Goal: Task Accomplishment & Management: Use online tool/utility

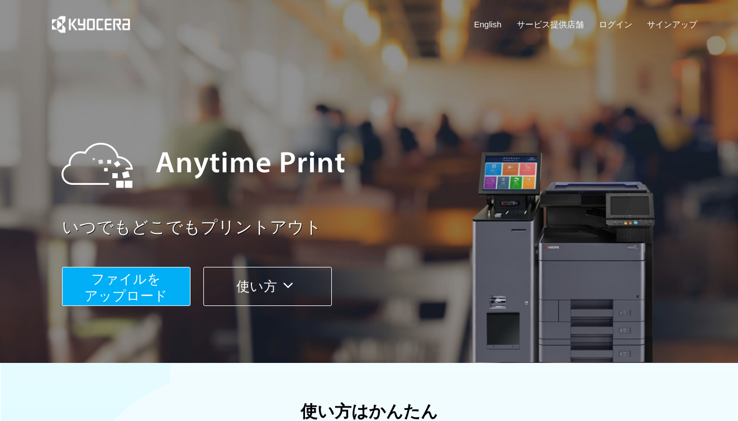
click at [125, 283] on span "ファイルを ​​アップロード" at bounding box center [125, 287] width 83 height 32
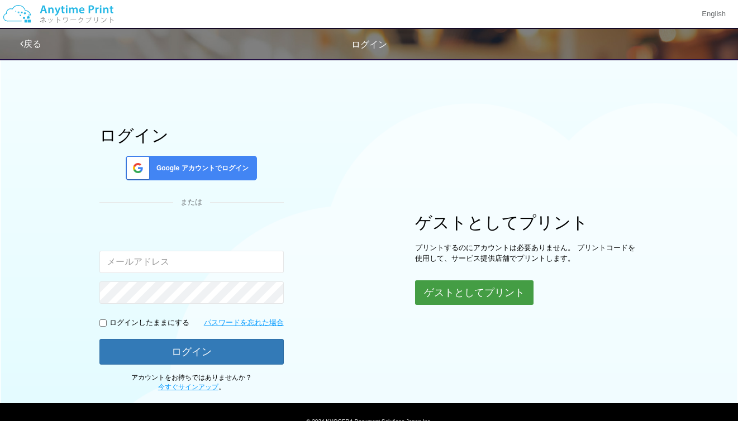
click at [499, 302] on button "ゲストとしてプリント" at bounding box center [474, 292] width 118 height 25
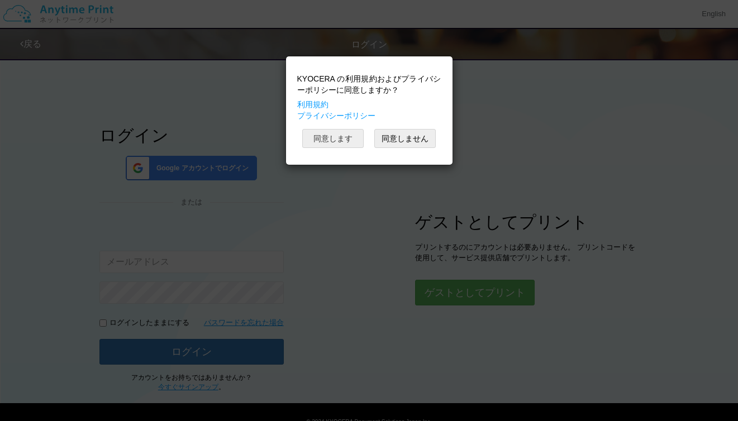
click at [342, 145] on button "同意します" at bounding box center [332, 138] width 61 height 19
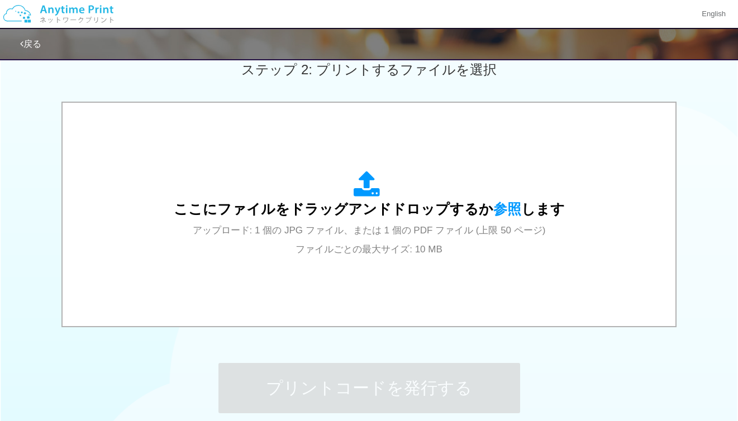
scroll to position [310, 0]
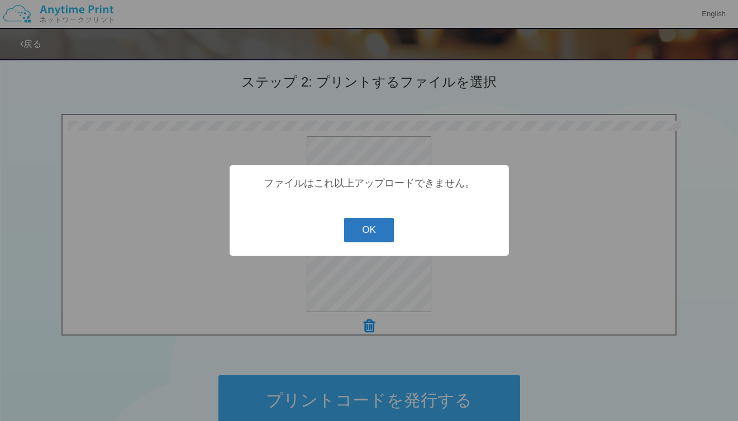
click at [366, 232] on button "OK" at bounding box center [369, 230] width 50 height 25
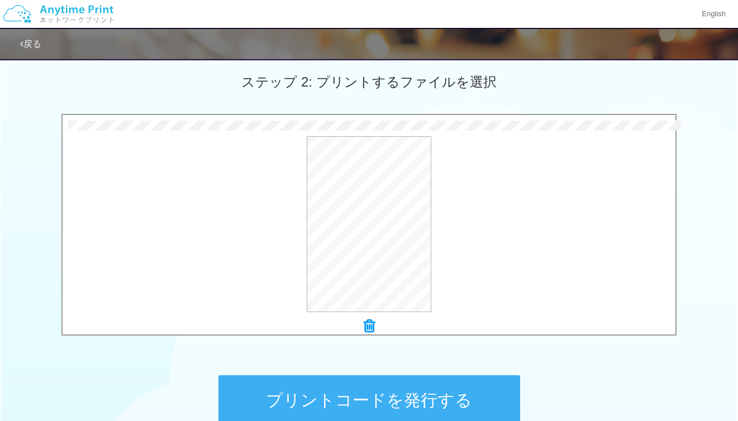
click at [367, 328] on icon at bounding box center [369, 326] width 11 height 15
click at [433, 385] on button "プリントコードを発行する" at bounding box center [369, 400] width 302 height 50
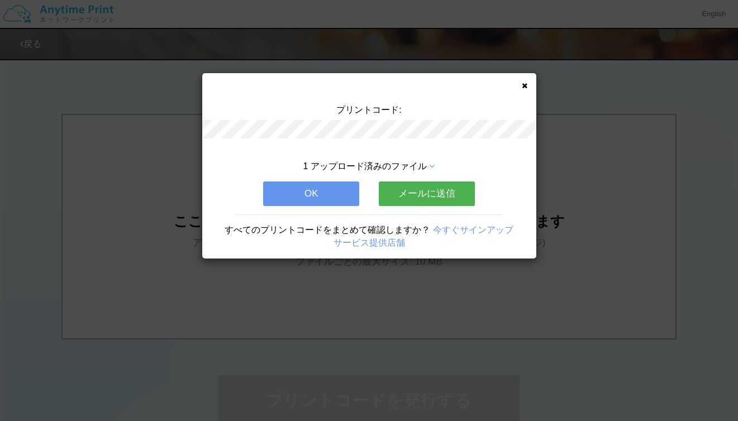
scroll to position [0, 0]
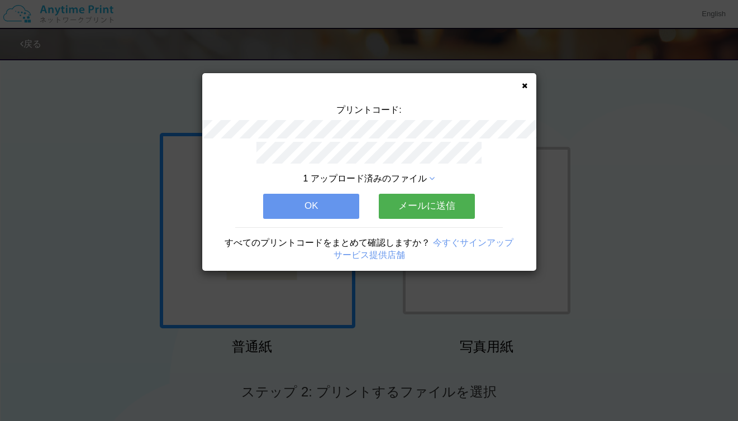
click at [334, 197] on button "OK" at bounding box center [311, 206] width 96 height 25
